Goal: Task Accomplishment & Management: Use online tool/utility

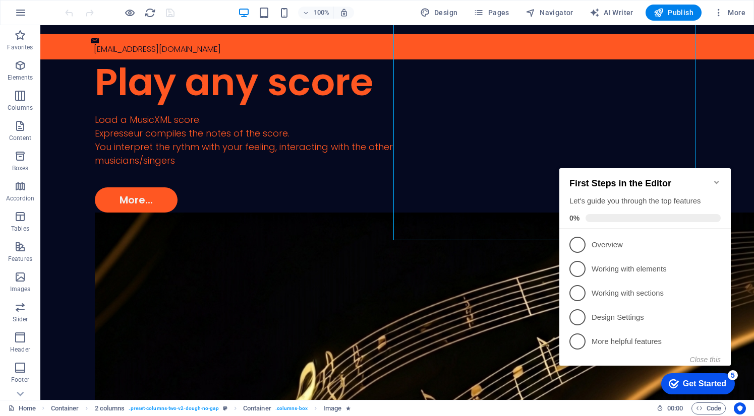
click at [716, 180] on icon "Minimize checklist" at bounding box center [716, 182] width 8 height 8
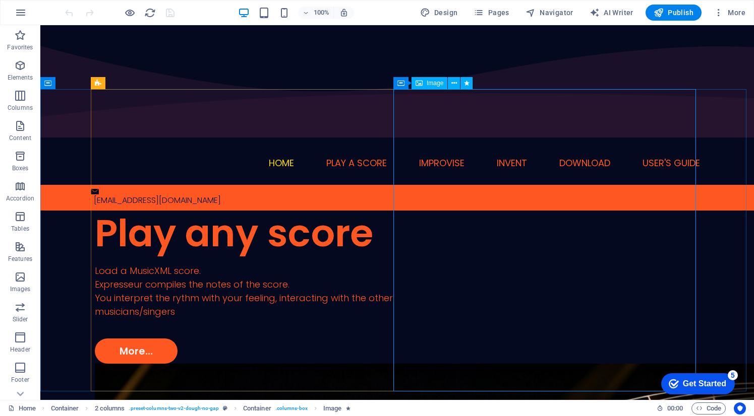
click at [439, 86] on span "Image" at bounding box center [434, 83] width 17 height 6
click at [438, 86] on span "Image" at bounding box center [434, 83] width 17 height 6
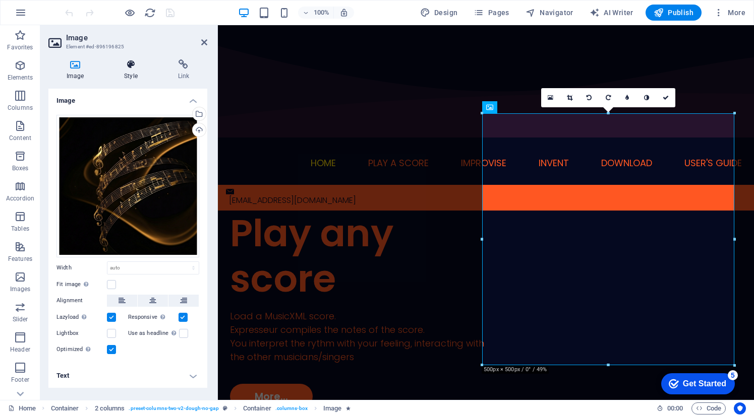
click at [133, 70] on h4 "Style" at bounding box center [132, 69] width 53 height 21
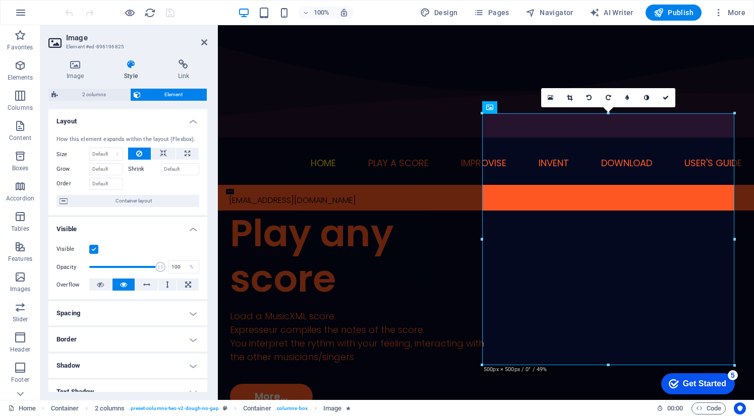
click at [194, 341] on h4 "Border" at bounding box center [127, 340] width 159 height 24
click at [127, 310] on h4 "Spacing" at bounding box center [127, 313] width 159 height 24
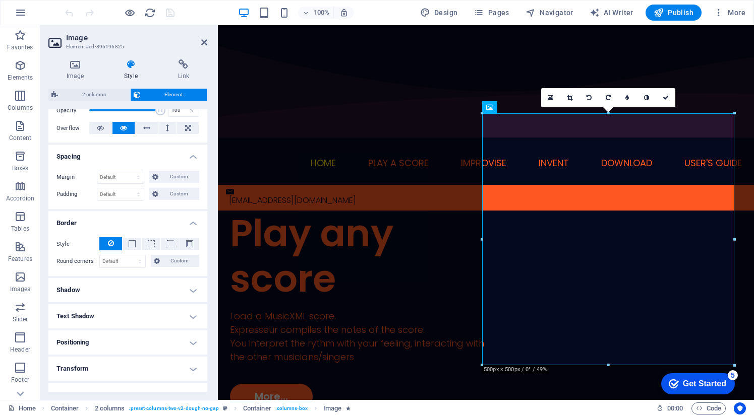
scroll to position [202, 0]
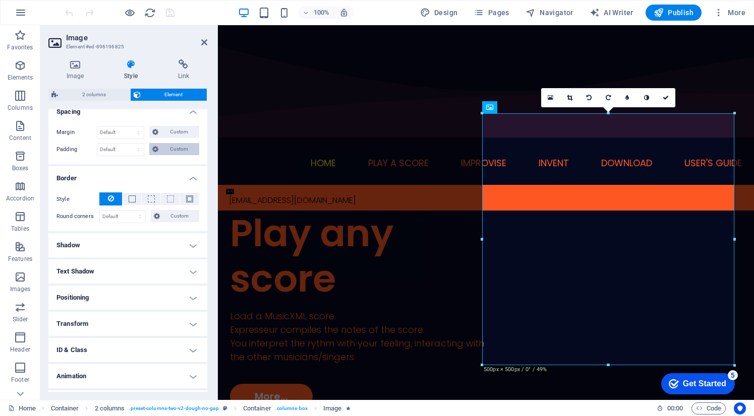
click at [156, 152] on icon at bounding box center [155, 149] width 6 height 12
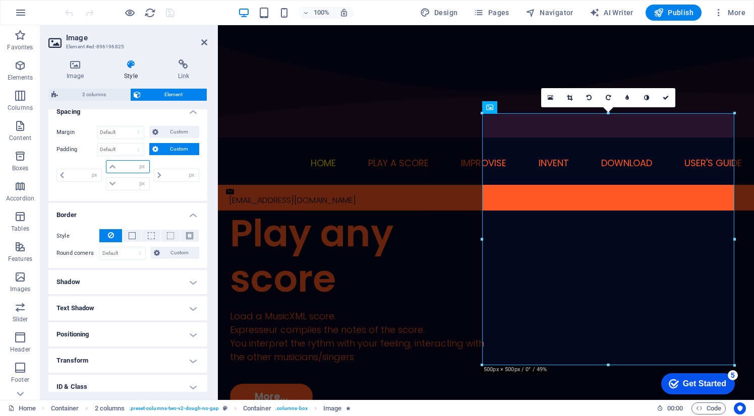
click at [124, 168] on input "number" at bounding box center [133, 167] width 30 height 12
type input "10"
type input "0"
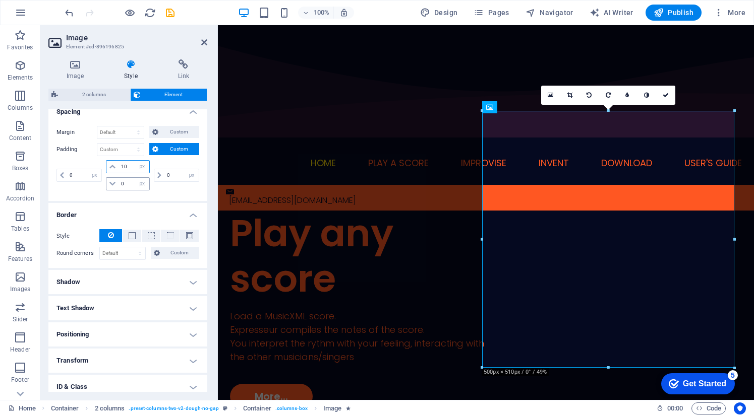
type input "10"
click at [129, 188] on input "0" at bounding box center [133, 184] width 30 height 12
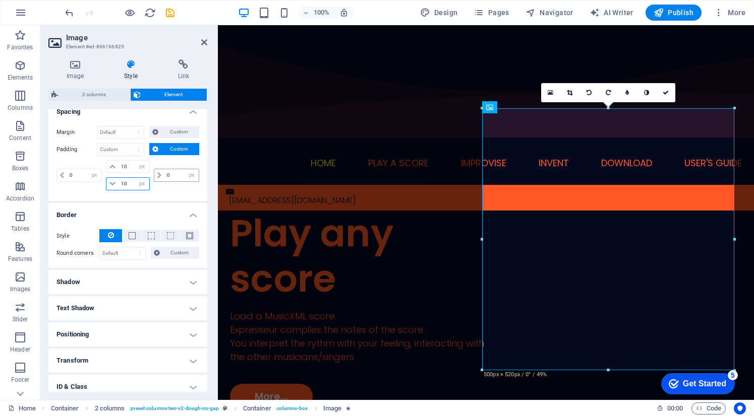
type input "10"
click at [164, 178] on input "0" at bounding box center [181, 175] width 34 height 12
click at [70, 175] on input "0" at bounding box center [84, 175] width 34 height 12
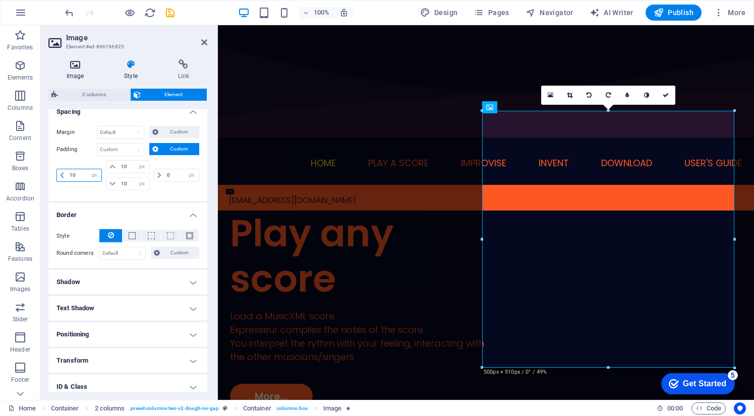
type input "10"
click at [80, 72] on h4 "Image" at bounding box center [76, 69] width 57 height 21
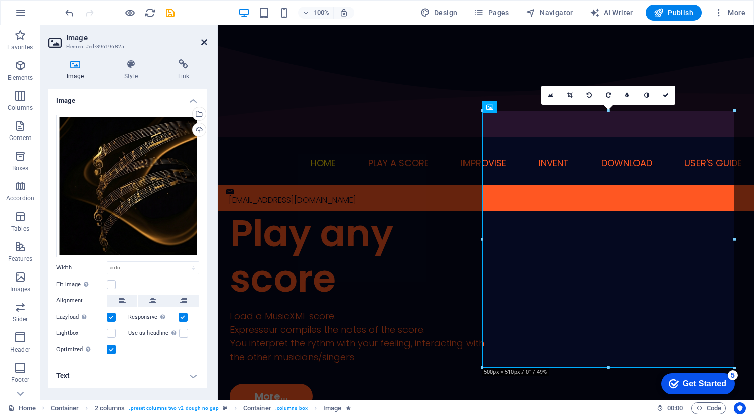
click at [203, 42] on icon at bounding box center [204, 42] width 6 height 8
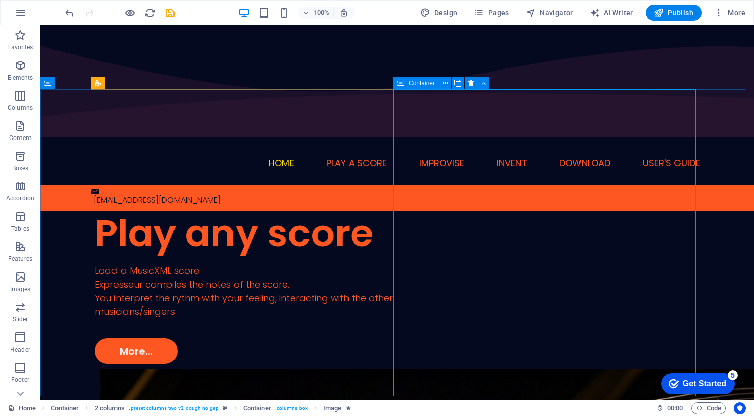
click at [410, 84] on span "Container" at bounding box center [421, 83] width 26 height 6
click at [445, 84] on icon at bounding box center [446, 83] width 6 height 11
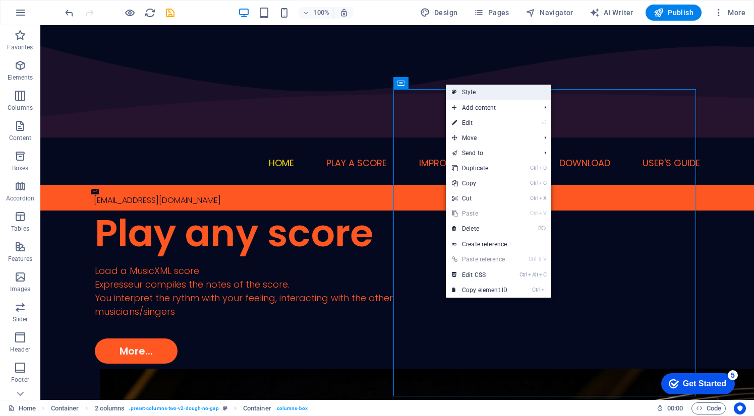
click at [462, 97] on link "Style" at bounding box center [498, 92] width 105 height 15
select select "rem"
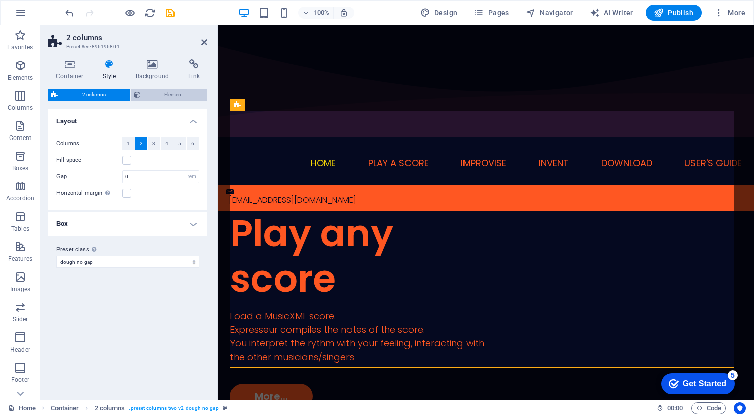
click at [179, 96] on span "Element" at bounding box center [174, 95] width 60 height 12
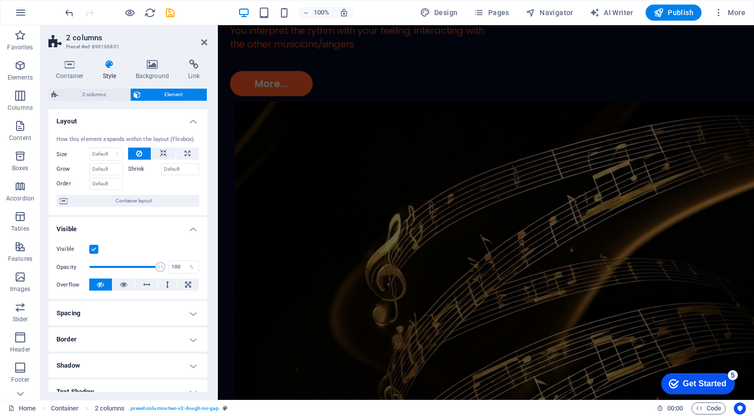
scroll to position [403, 0]
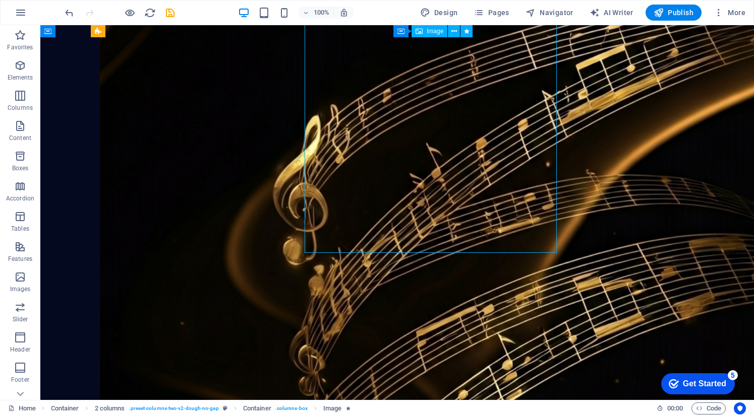
scroll to position [412, 0]
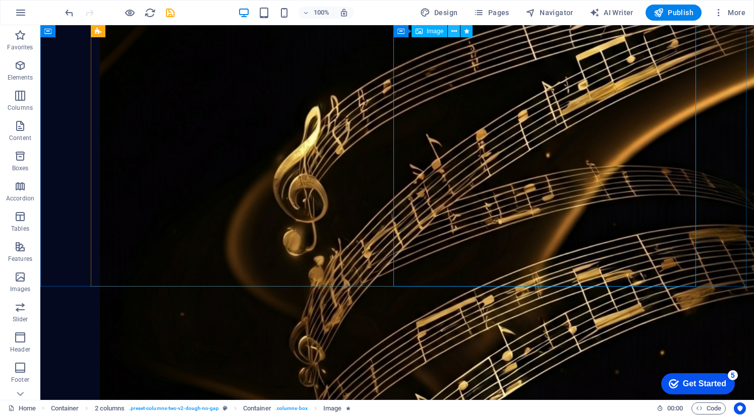
click at [453, 31] on icon at bounding box center [454, 31] width 6 height 11
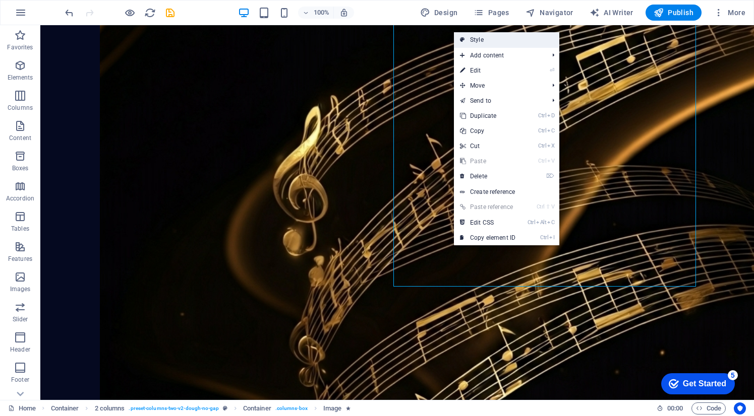
drag, startPoint x: 469, startPoint y: 39, endPoint x: 154, endPoint y: 55, distance: 315.5
click at [469, 39] on link "Style" at bounding box center [506, 39] width 105 height 15
select select "rem"
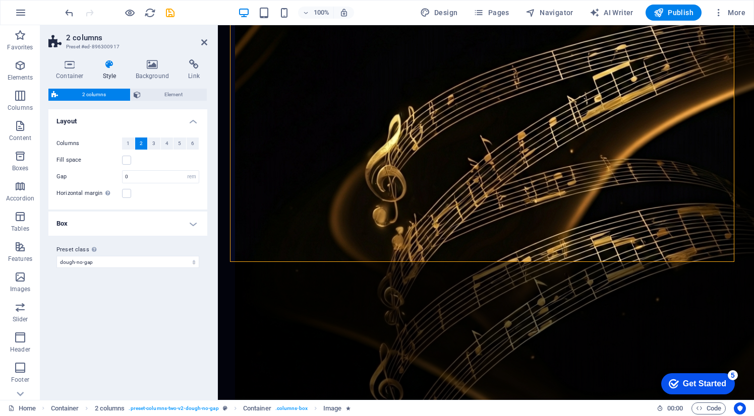
scroll to position [403, 0]
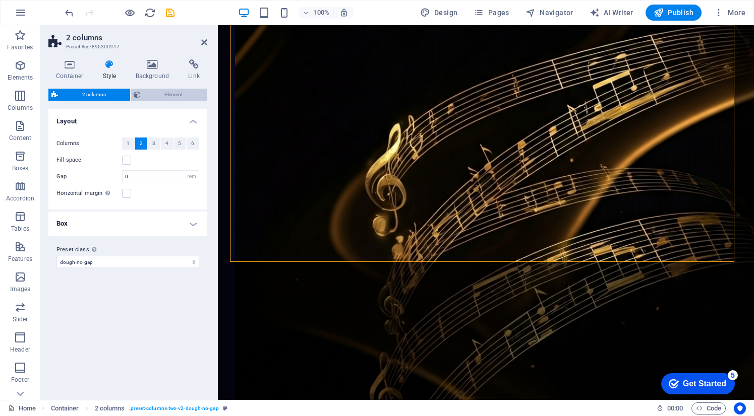
click at [150, 97] on span "Element" at bounding box center [174, 95] width 60 height 12
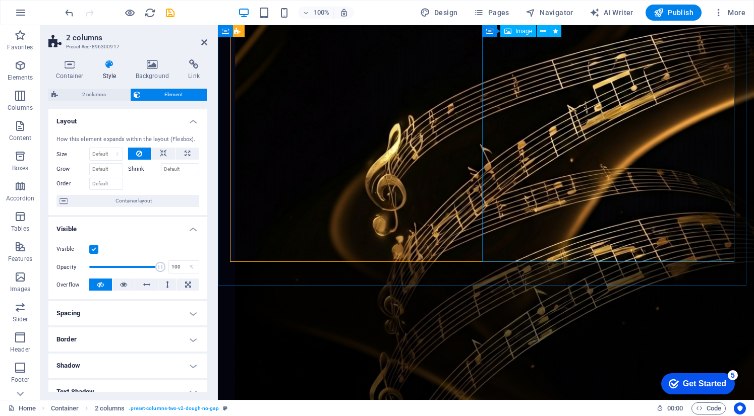
click at [544, 30] on icon at bounding box center [543, 31] width 6 height 11
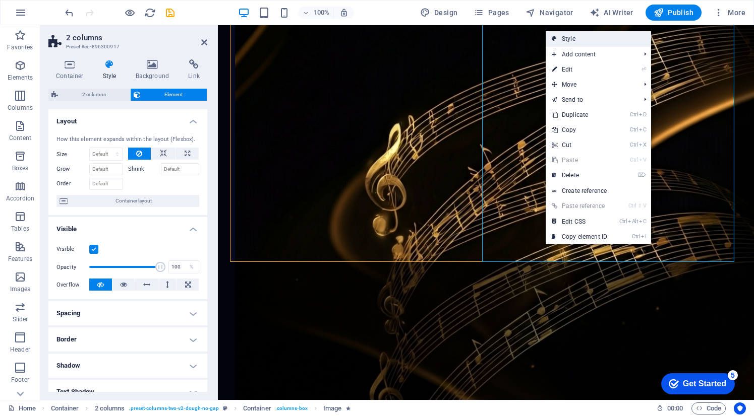
click at [559, 38] on link "Style" at bounding box center [597, 38] width 105 height 15
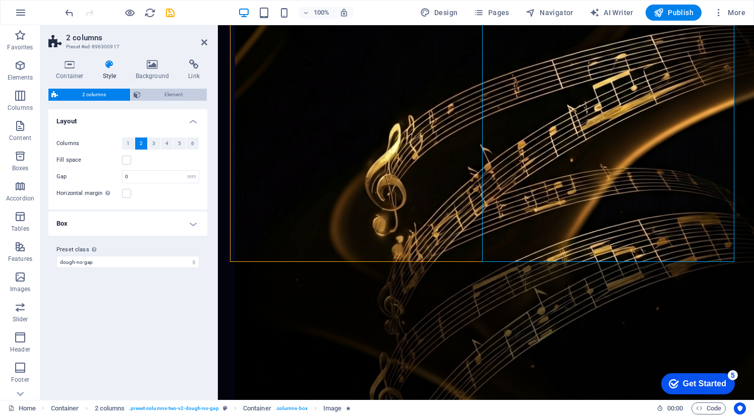
click at [165, 96] on span "Element" at bounding box center [174, 95] width 60 height 12
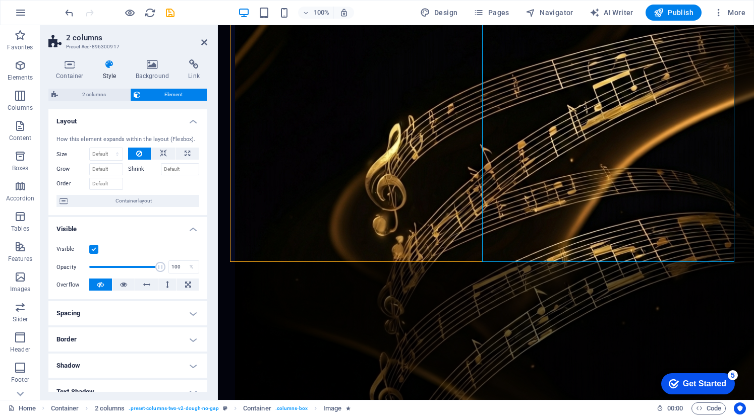
click at [138, 312] on h4 "Spacing" at bounding box center [127, 313] width 159 height 24
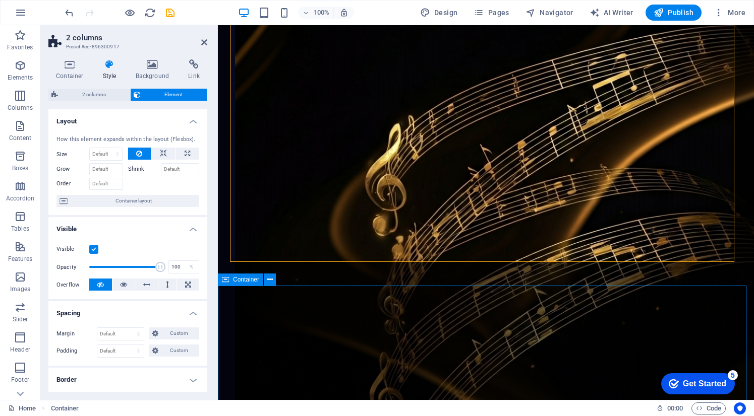
scroll to position [412, 0]
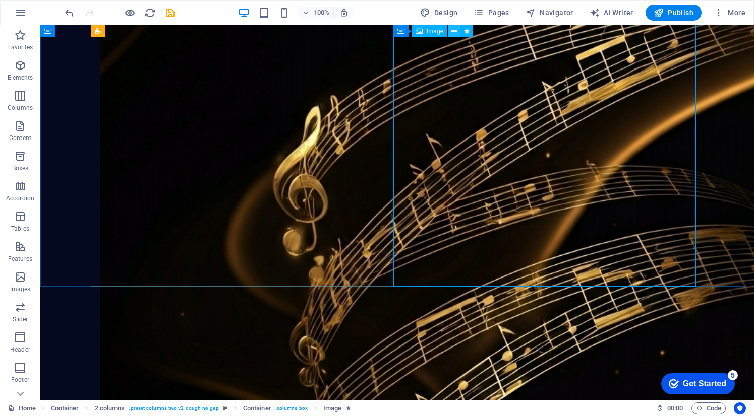
click at [452, 33] on icon at bounding box center [454, 31] width 6 height 11
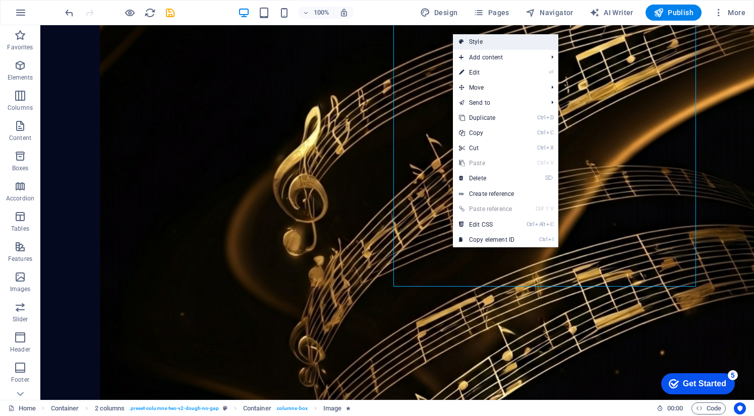
click at [467, 41] on link "Style" at bounding box center [505, 41] width 105 height 15
select select "rem"
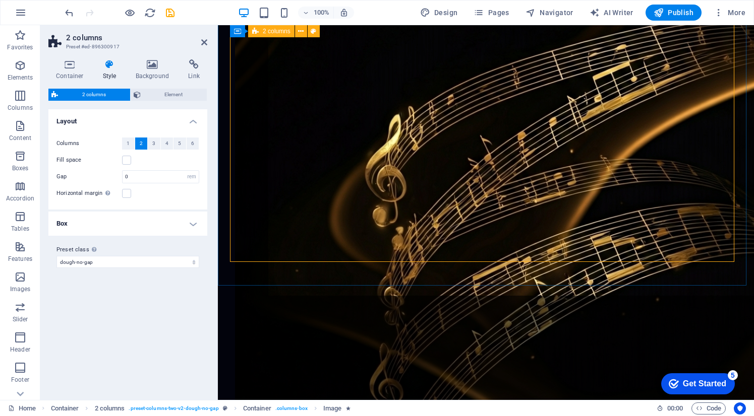
scroll to position [403, 0]
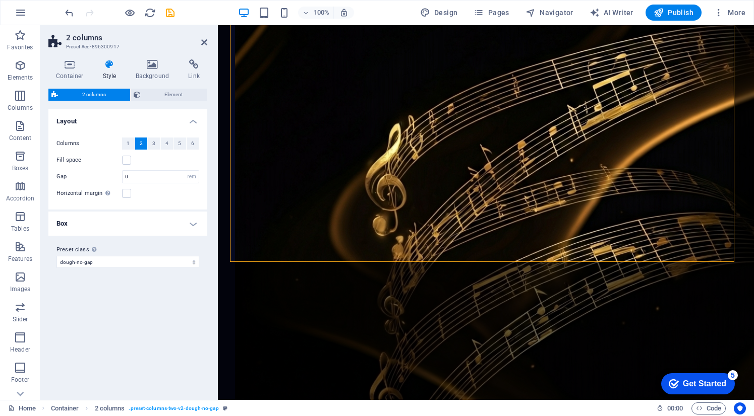
click at [151, 223] on h4 "Box" at bounding box center [127, 224] width 159 height 24
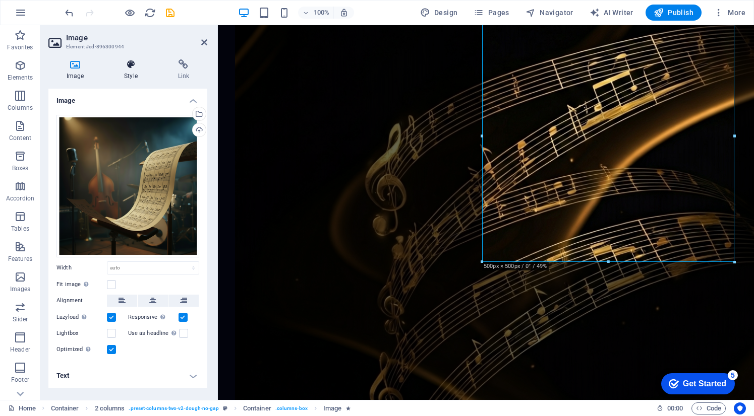
click at [136, 74] on h4 "Style" at bounding box center [132, 69] width 53 height 21
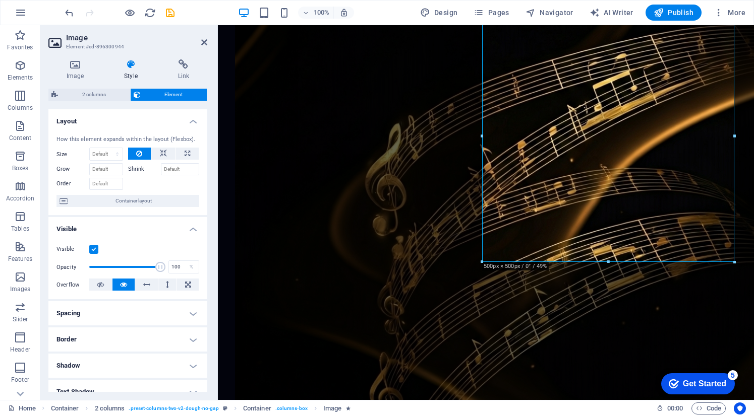
click at [190, 319] on h4 "Spacing" at bounding box center [127, 313] width 159 height 24
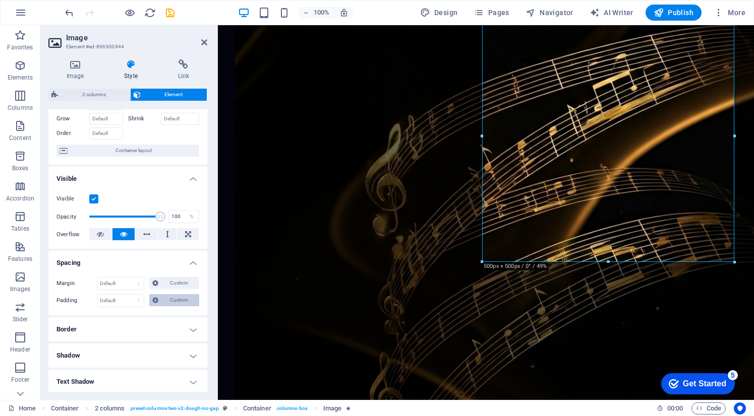
click at [166, 303] on span "Custom" at bounding box center [178, 300] width 35 height 12
click at [122, 320] on input "number" at bounding box center [133, 318] width 30 height 12
type input "10"
type input "0"
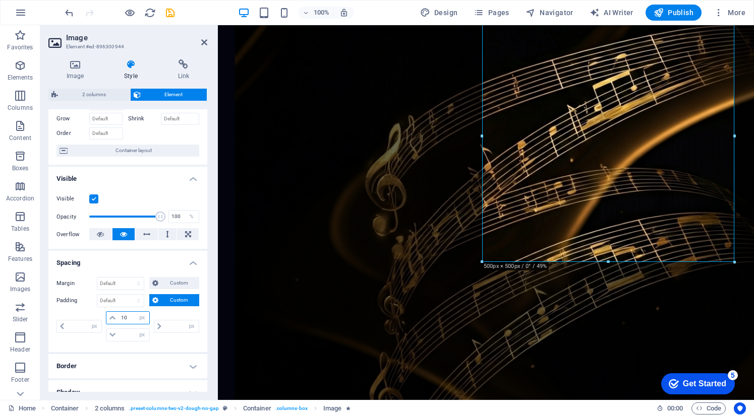
type input "0"
type input "10"
click at [122, 337] on input "0" at bounding box center [133, 335] width 30 height 12
type input "10"
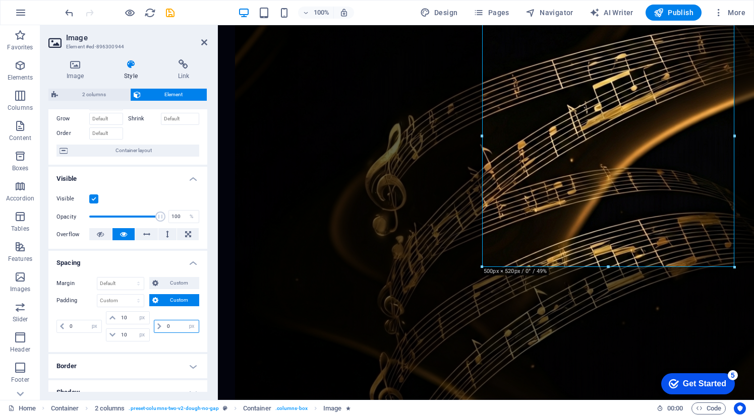
click at [164, 325] on input "0" at bounding box center [181, 327] width 34 height 12
type input "10"
click at [69, 327] on input "0" at bounding box center [84, 327] width 34 height 12
type input "10"
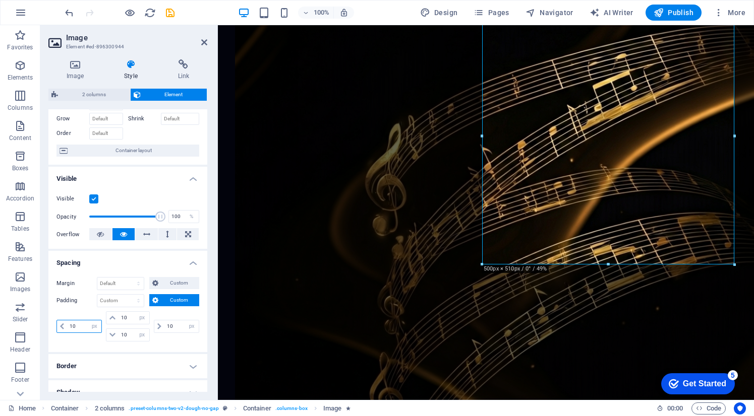
select select "px"
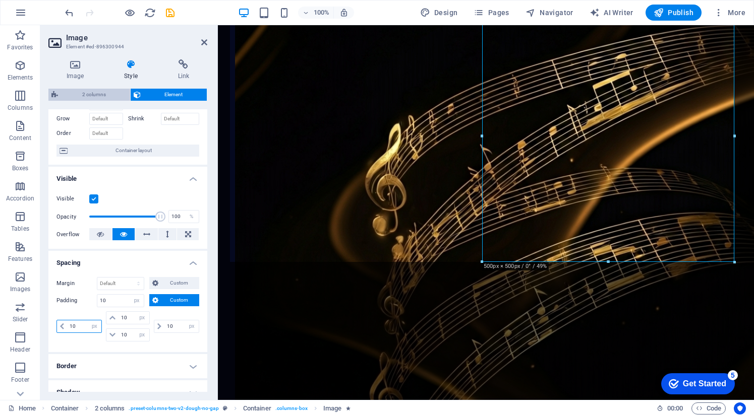
type input "10"
click at [93, 92] on span "2 columns" at bounding box center [94, 95] width 66 height 12
select select "rem"
select select "px"
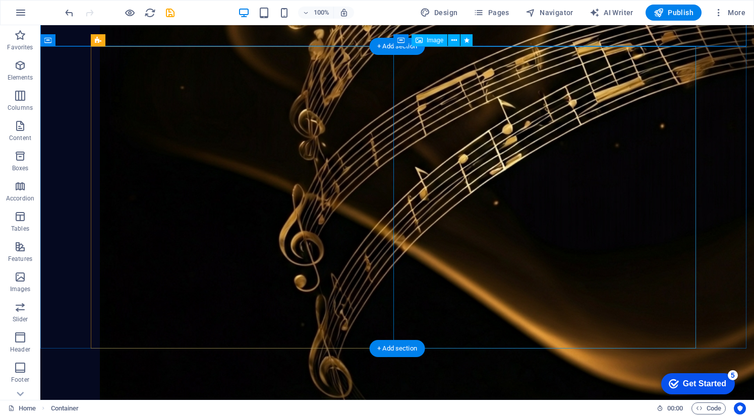
scroll to position [664, 0]
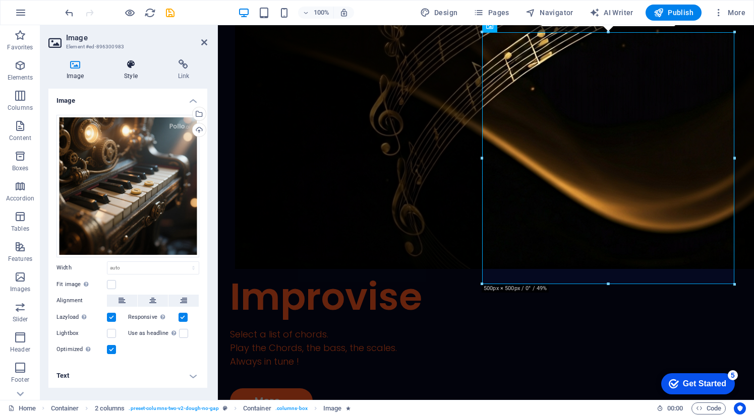
click at [133, 71] on h4 "Style" at bounding box center [132, 69] width 53 height 21
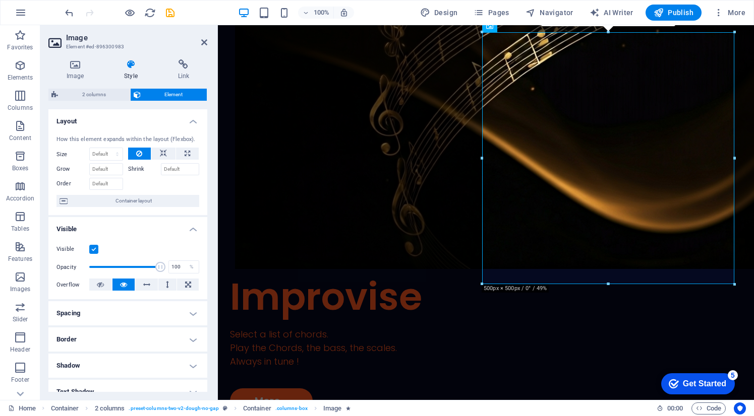
click at [138, 317] on h4 "Spacing" at bounding box center [127, 313] width 159 height 24
click at [164, 350] on span "Custom" at bounding box center [178, 351] width 35 height 12
click at [129, 370] on input "number" at bounding box center [133, 368] width 30 height 12
type input "10"
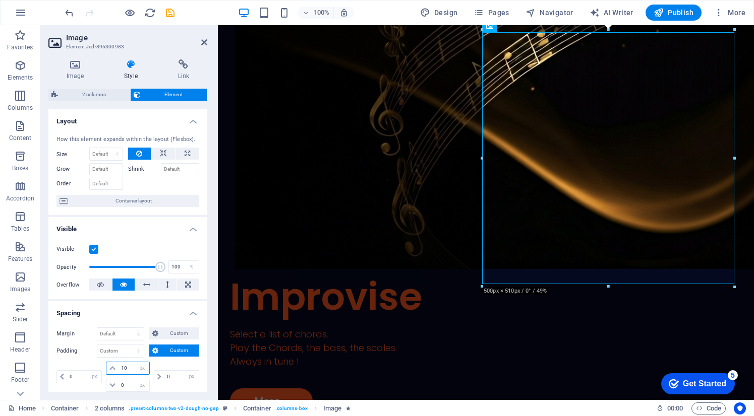
type input "0"
type input "10"
click at [124, 388] on input "0" at bounding box center [133, 386] width 30 height 12
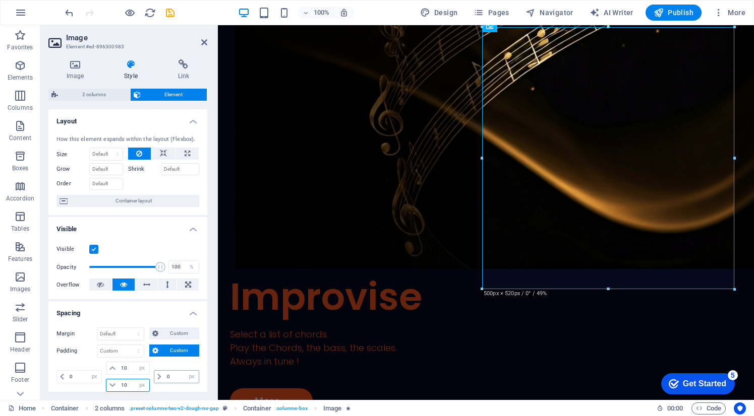
type input "10"
click at [165, 379] on input "0" at bounding box center [181, 377] width 34 height 12
type input "10"
click at [68, 378] on input "0" at bounding box center [84, 377] width 34 height 12
type input "10"
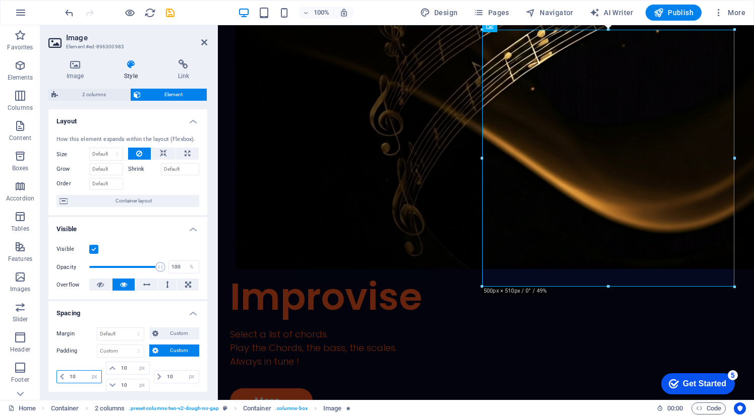
type input "10"
select select "px"
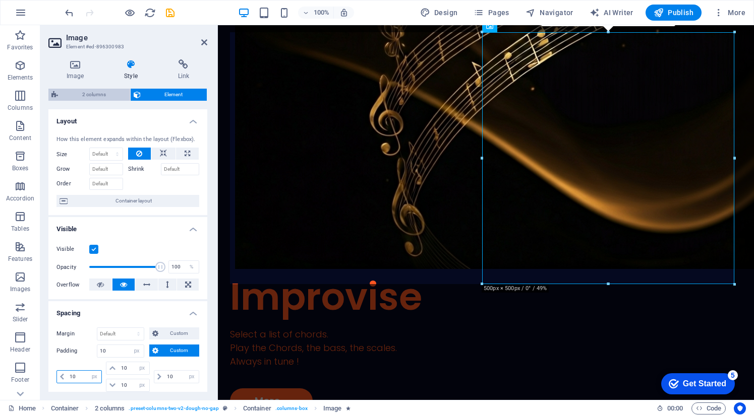
type input "10"
drag, startPoint x: 85, startPoint y: 92, endPoint x: 21, endPoint y: 142, distance: 81.3
click at [85, 92] on span "2 columns" at bounding box center [94, 95] width 66 height 12
select select "rem"
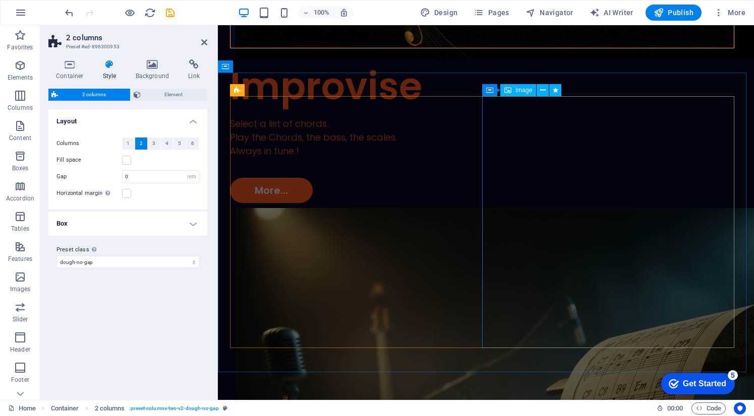
scroll to position [933, 0]
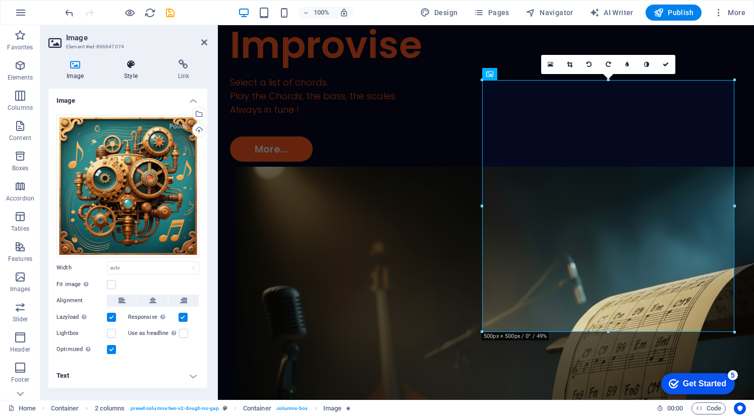
click at [122, 76] on h4 "Style" at bounding box center [132, 69] width 53 height 21
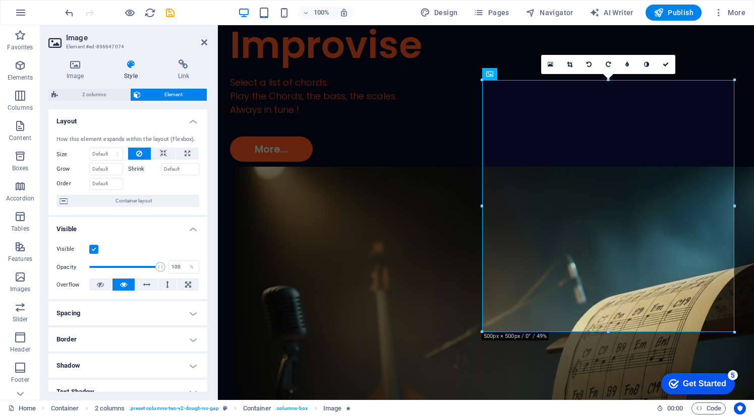
click at [96, 320] on h4 "Spacing" at bounding box center [127, 313] width 159 height 24
click at [168, 354] on span "Custom" at bounding box center [178, 351] width 35 height 12
click at [132, 369] on input "number" at bounding box center [133, 368] width 30 height 12
type input "10"
type input "0"
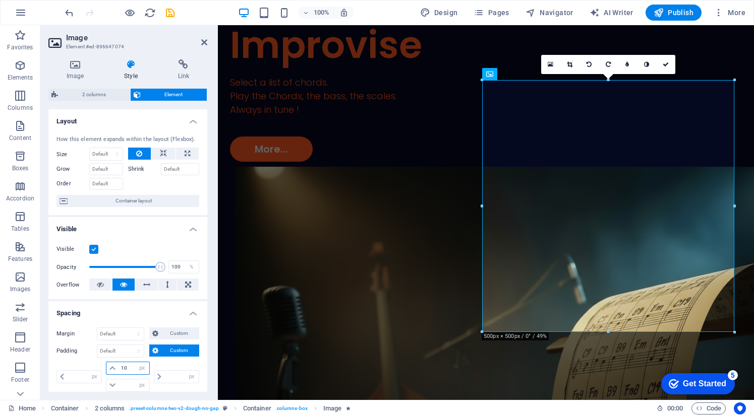
type input "0"
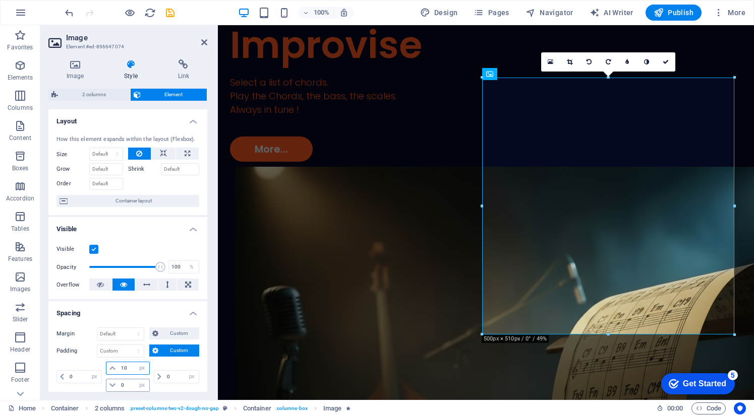
type input "10"
click at [119, 389] on input "0" at bounding box center [133, 386] width 30 height 12
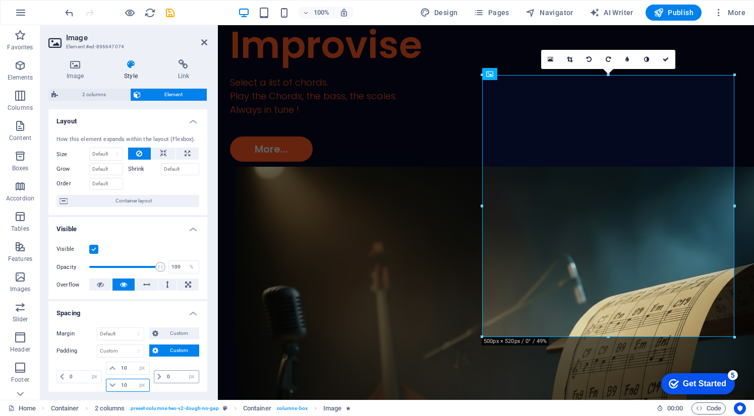
type input "10"
click at [165, 379] on input "0" at bounding box center [181, 377] width 34 height 12
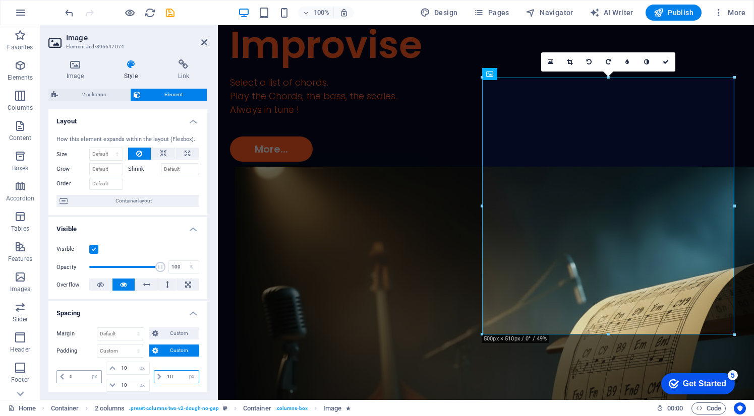
type input "10"
click at [68, 378] on input "0" at bounding box center [84, 377] width 34 height 12
type input "10"
select select "px"
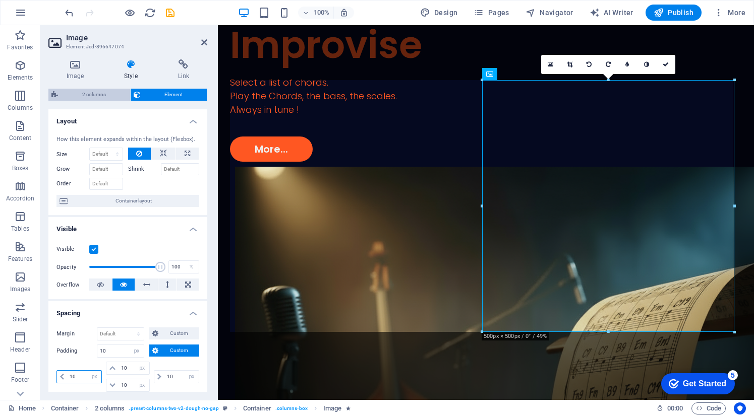
type input "10"
drag, startPoint x: 97, startPoint y: 100, endPoint x: 252, endPoint y: 144, distance: 160.9
click at [97, 100] on span "2 columns" at bounding box center [94, 95] width 66 height 12
select select "rem"
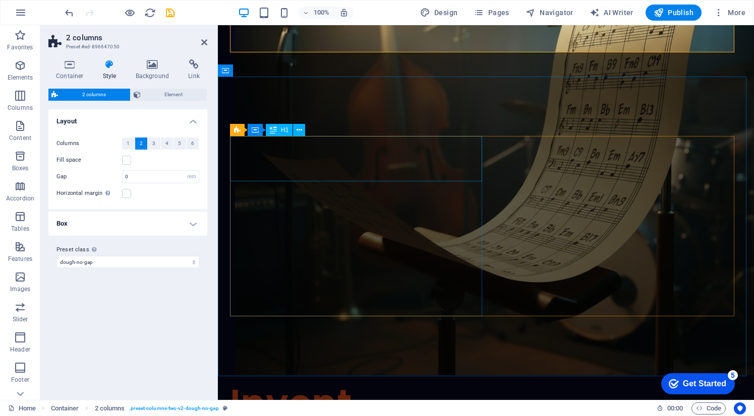
scroll to position [1286, 0]
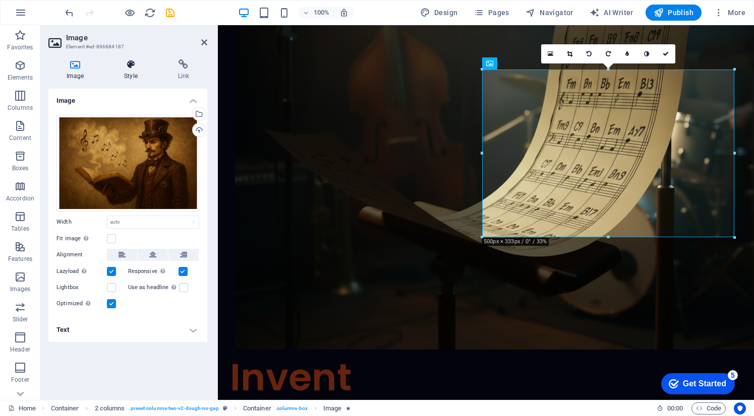
click at [128, 71] on h4 "Style" at bounding box center [132, 69] width 53 height 21
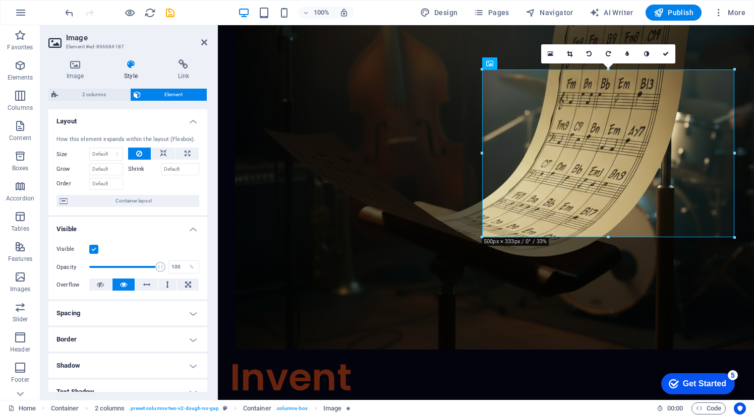
click at [105, 316] on h4 "Spacing" at bounding box center [127, 313] width 159 height 24
click at [168, 353] on span "Custom" at bounding box center [178, 351] width 35 height 12
click at [115, 369] on span at bounding box center [112, 368] width 12 height 12
click at [119, 369] on input "number" at bounding box center [133, 368] width 30 height 12
type input "10"
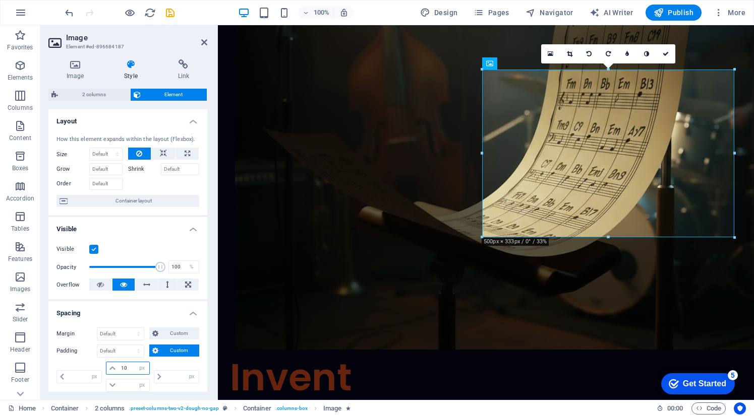
type input "0"
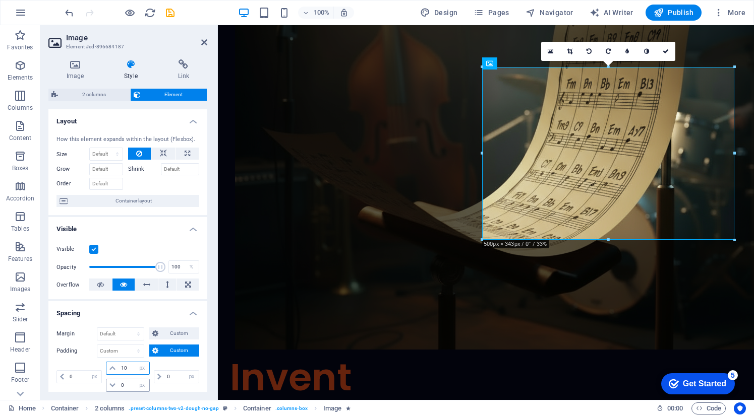
type input "10"
click at [119, 385] on input "0" at bounding box center [133, 386] width 30 height 12
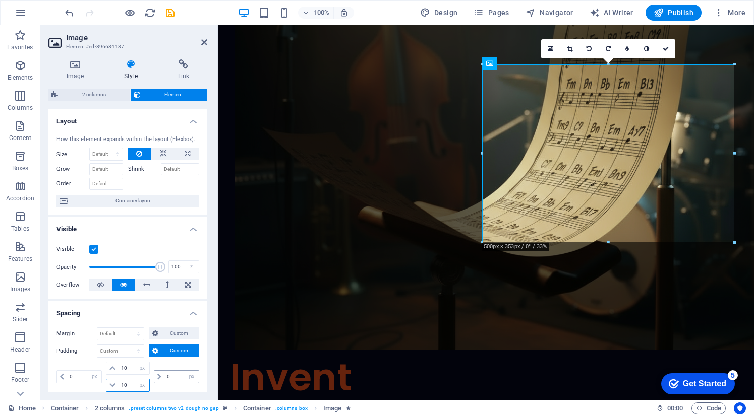
type input "10"
click at [164, 375] on input "0" at bounding box center [181, 377] width 34 height 12
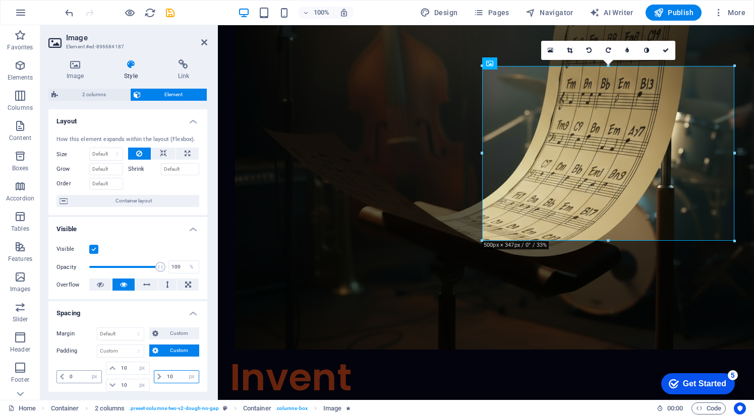
type input "10"
click at [69, 376] on input "0" at bounding box center [84, 377] width 34 height 12
type input "10"
select select "px"
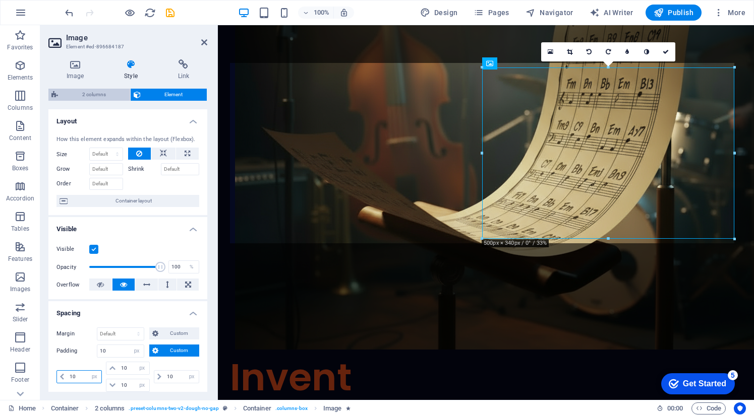
type input "10"
click at [80, 93] on span "2 columns" at bounding box center [94, 95] width 66 height 12
select select "rem"
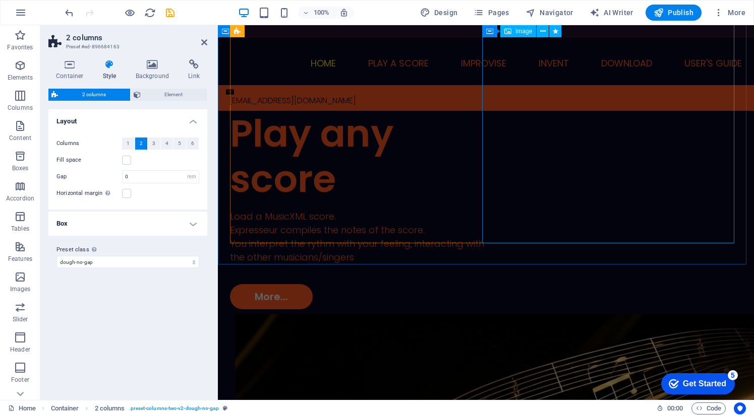
scroll to position [0, 0]
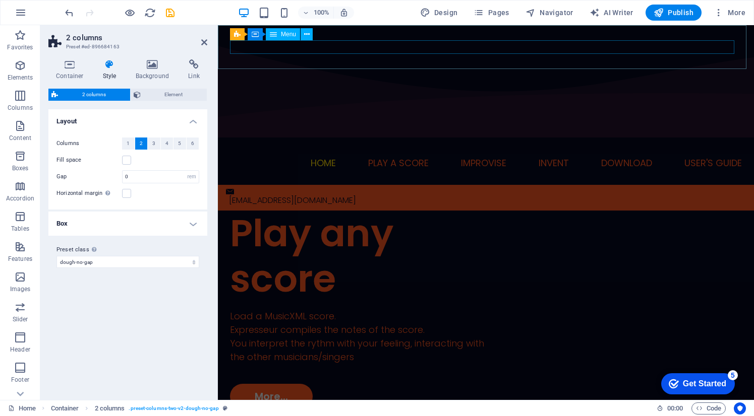
click at [288, 35] on span "Menu" at bounding box center [288, 34] width 15 height 6
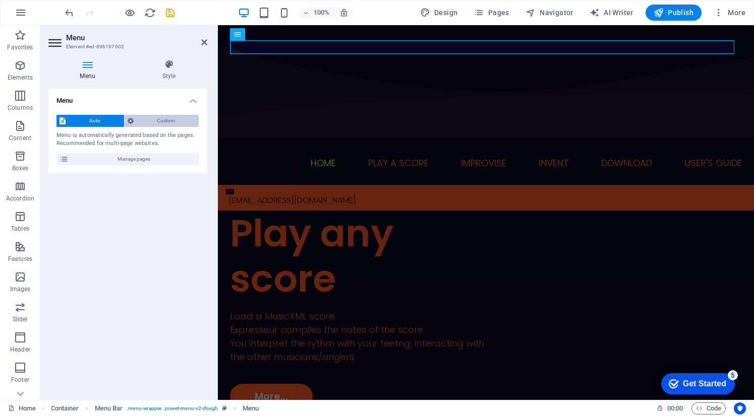
click at [166, 120] on span "Custom" at bounding box center [166, 121] width 59 height 12
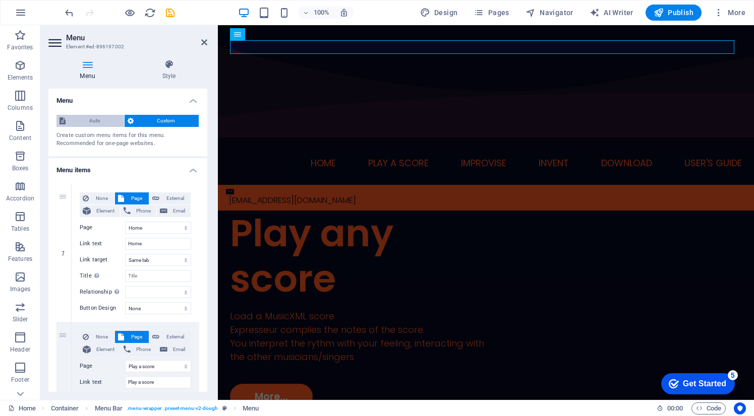
click at [97, 117] on span "Auto" at bounding box center [95, 121] width 52 height 12
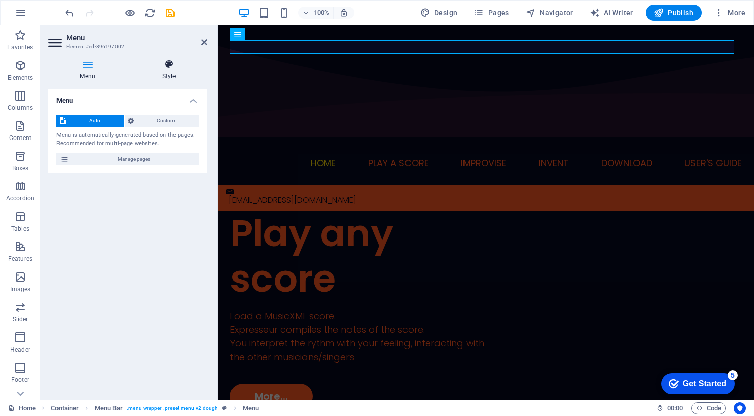
click at [166, 78] on h4 "Style" at bounding box center [169, 69] width 77 height 21
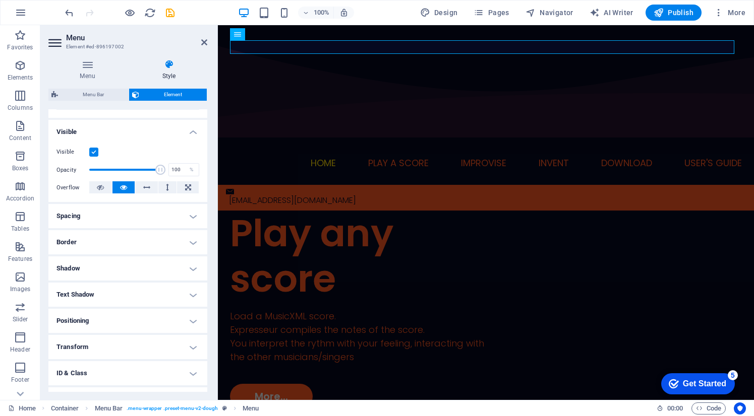
scroll to position [143, 0]
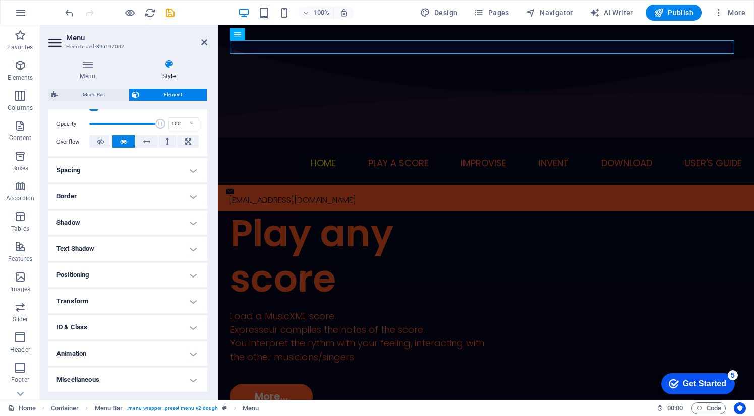
click at [157, 299] on h4 "Transform" at bounding box center [127, 301] width 159 height 24
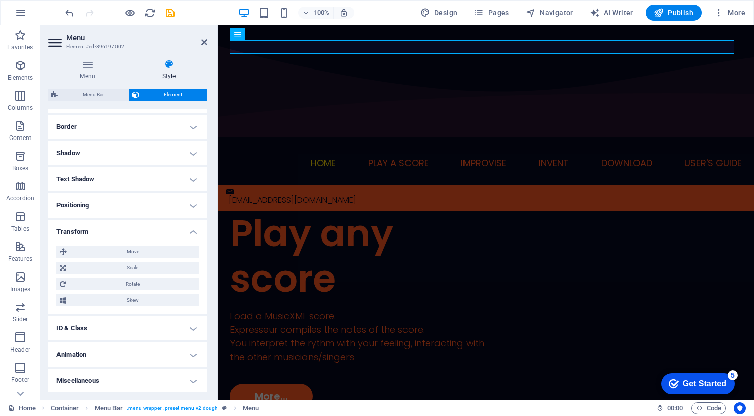
scroll to position [214, 0]
click at [149, 387] on h4 "Miscellaneous" at bounding box center [127, 380] width 159 height 24
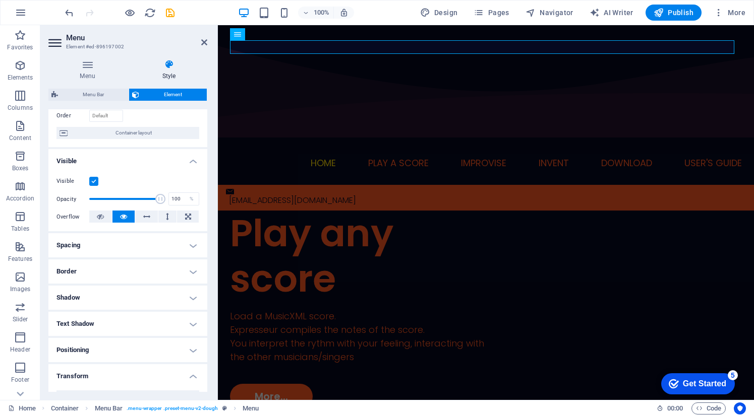
scroll to position [63, 0]
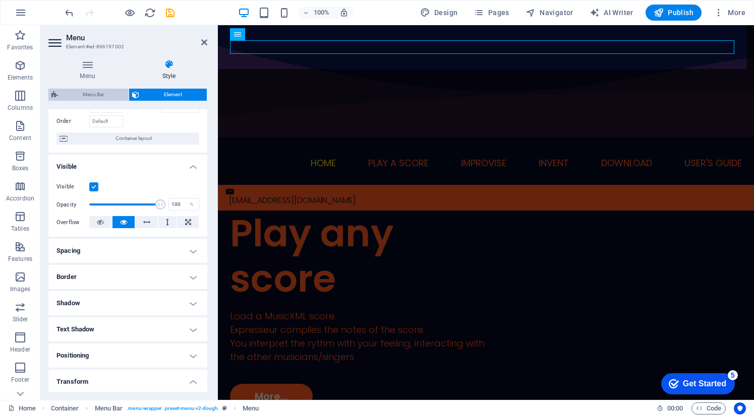
click at [105, 97] on span "Menu Bar" at bounding box center [93, 95] width 65 height 12
select select "rem"
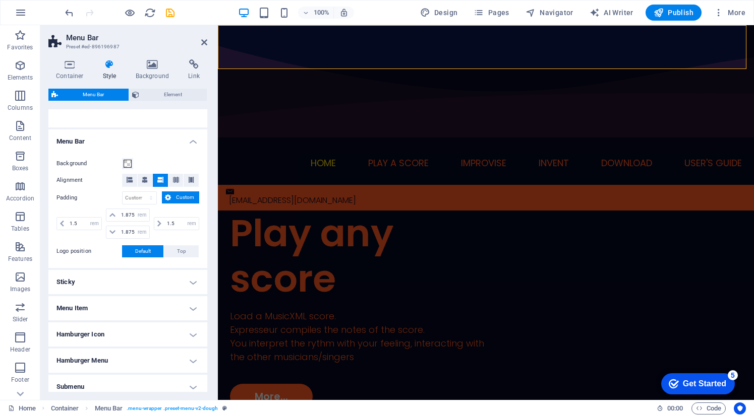
scroll to position [199, 0]
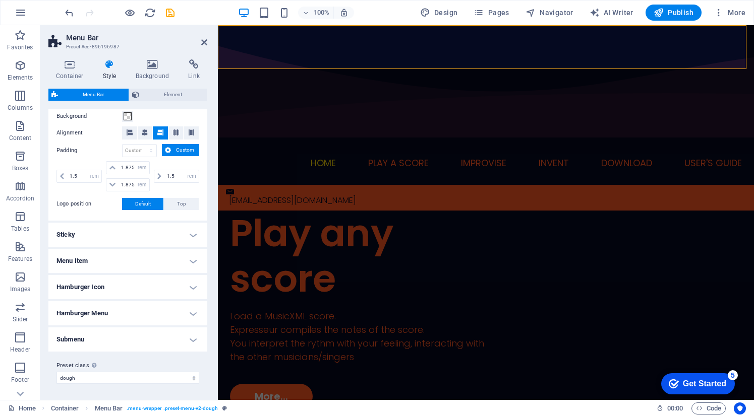
click at [133, 259] on h4 "Menu Item" at bounding box center [127, 261] width 159 height 24
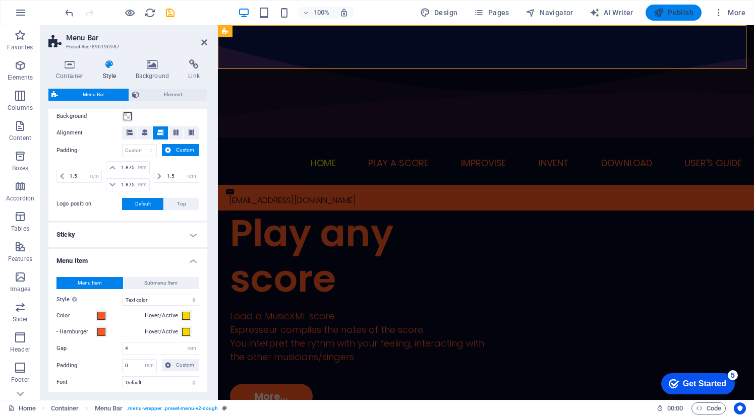
click at [669, 10] on span "Publish" at bounding box center [673, 13] width 40 height 10
